Goal: Navigation & Orientation: Find specific page/section

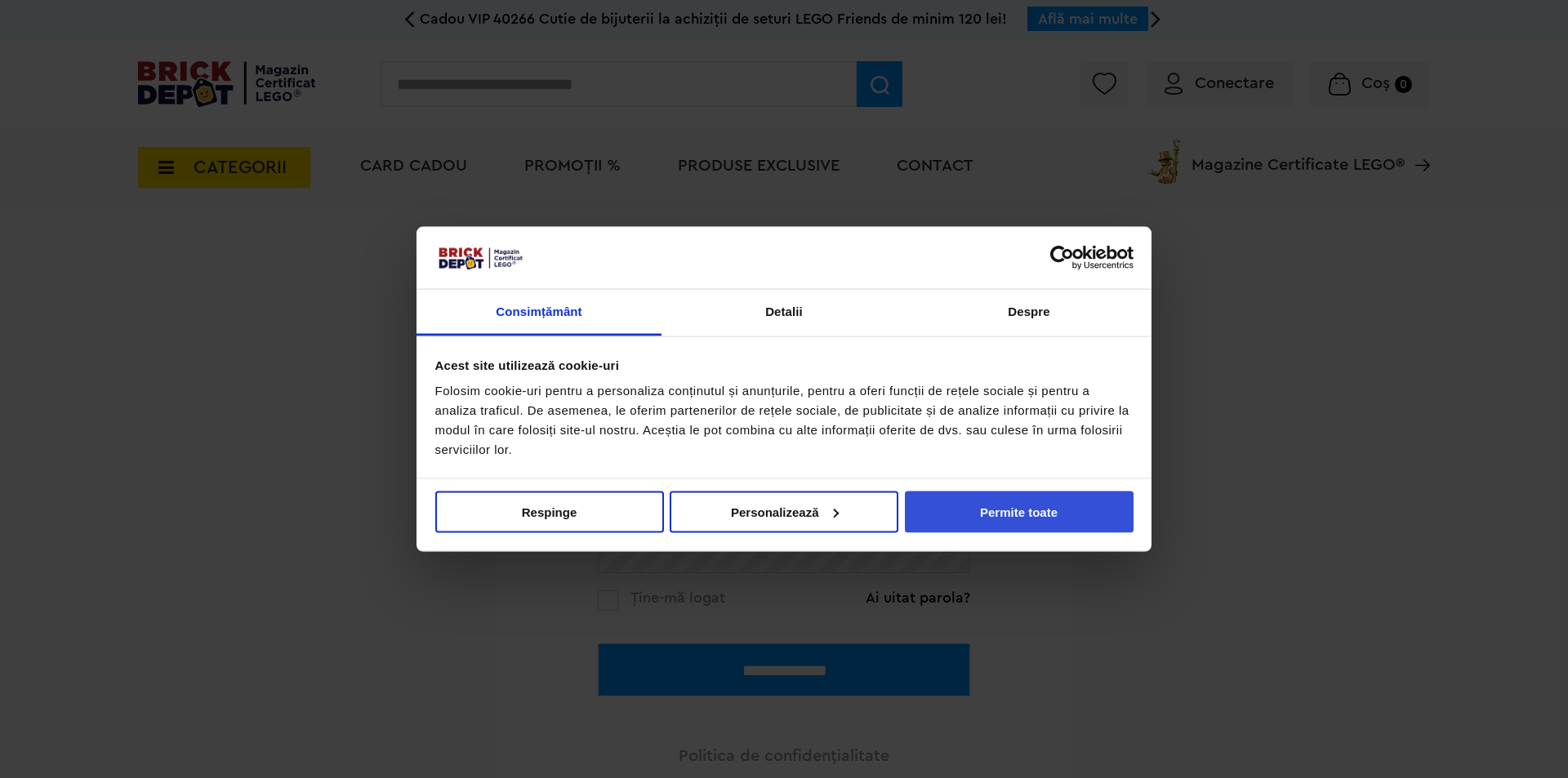
click at [1069, 503] on button "Permite toate" at bounding box center [1019, 511] width 228 height 41
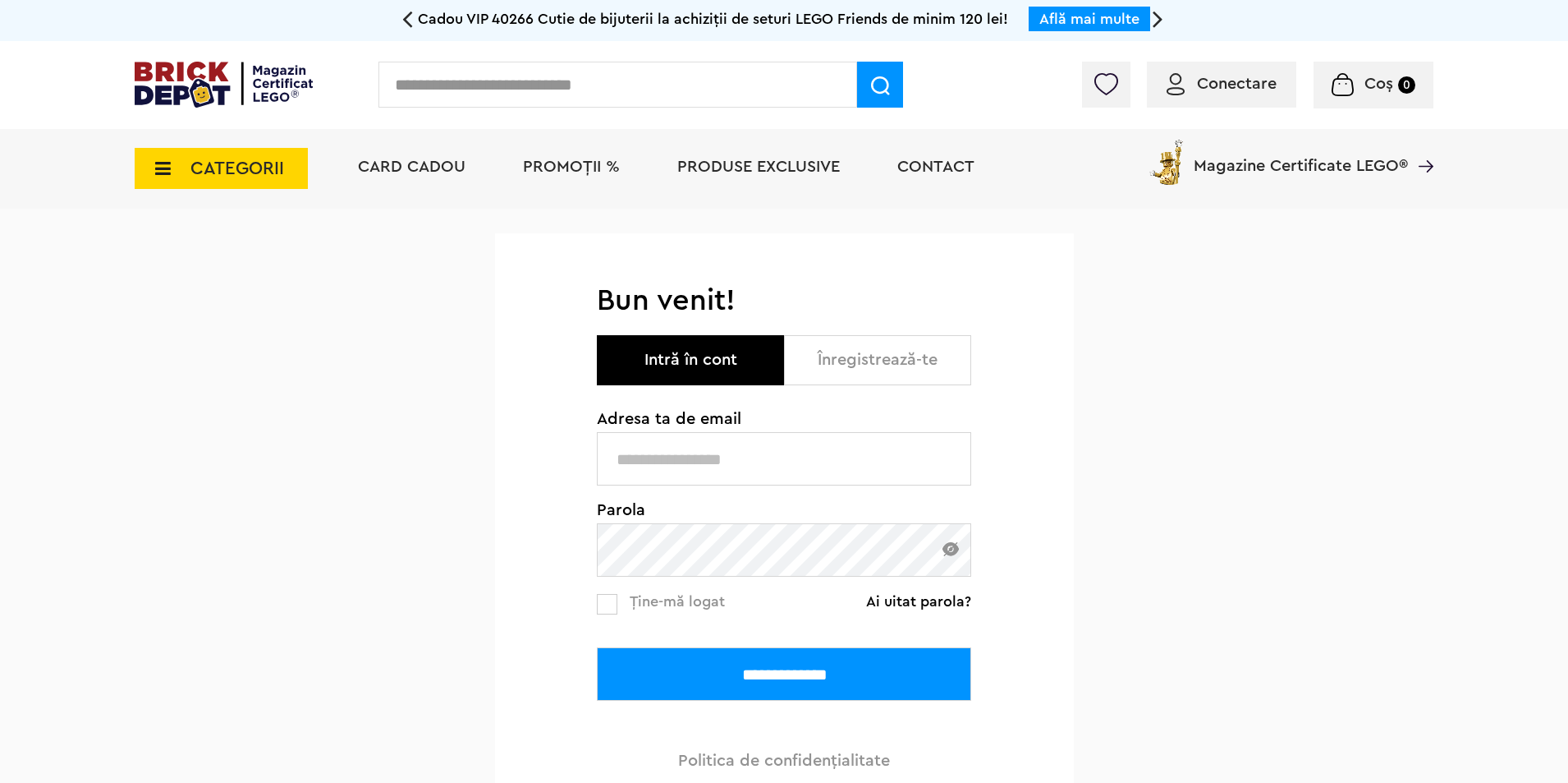
click at [850, 488] on div "**********" at bounding box center [784, 590] width 374 height 358
click at [837, 467] on input "text" at bounding box center [784, 459] width 374 height 53
click at [412, 161] on span "Card Cadou" at bounding box center [412, 166] width 108 height 17
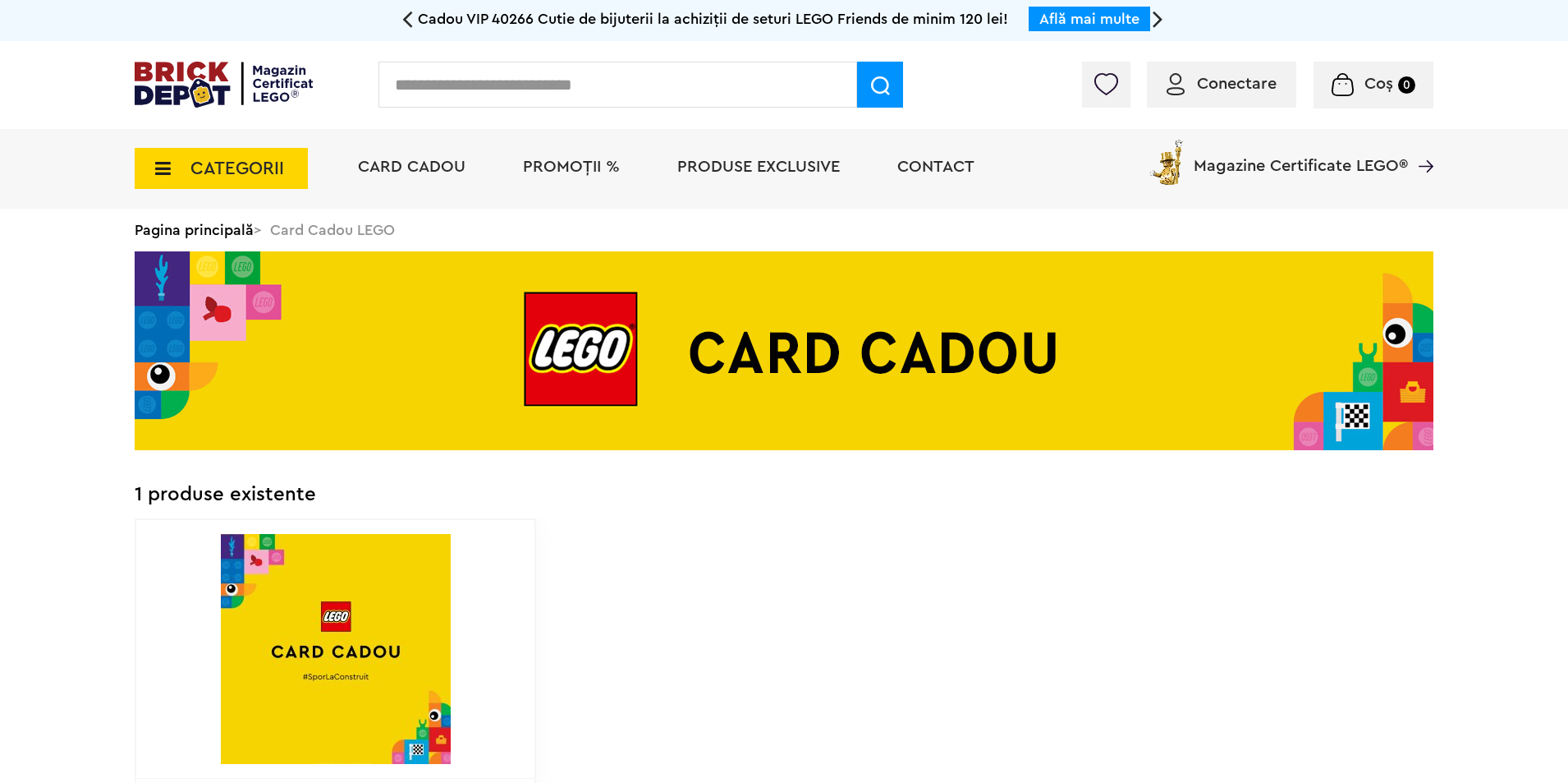
click at [563, 166] on span "PROMOȚII %" at bounding box center [572, 166] width 97 height 17
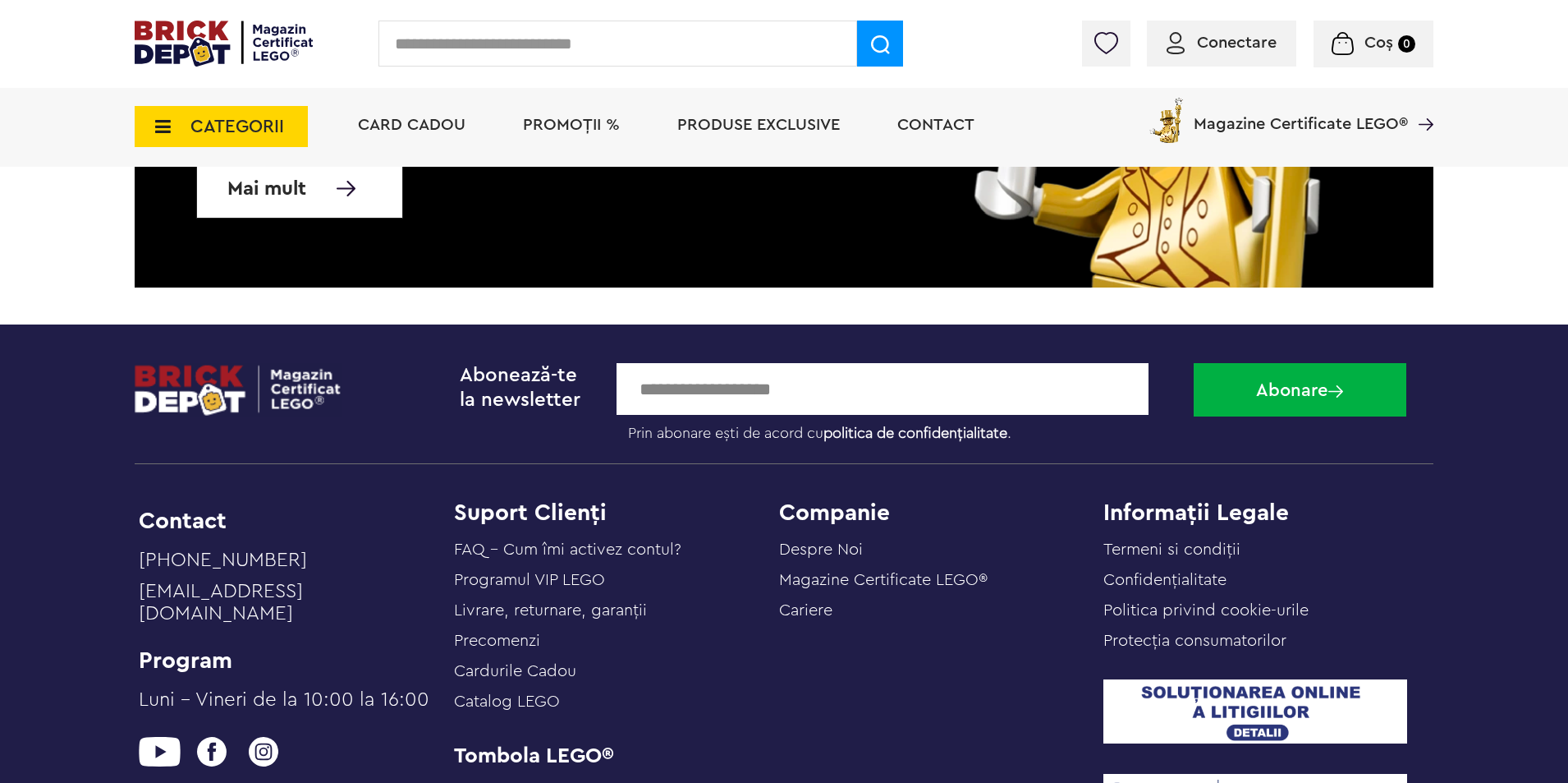
scroll to position [5106, 0]
